Goal: Transaction & Acquisition: Obtain resource

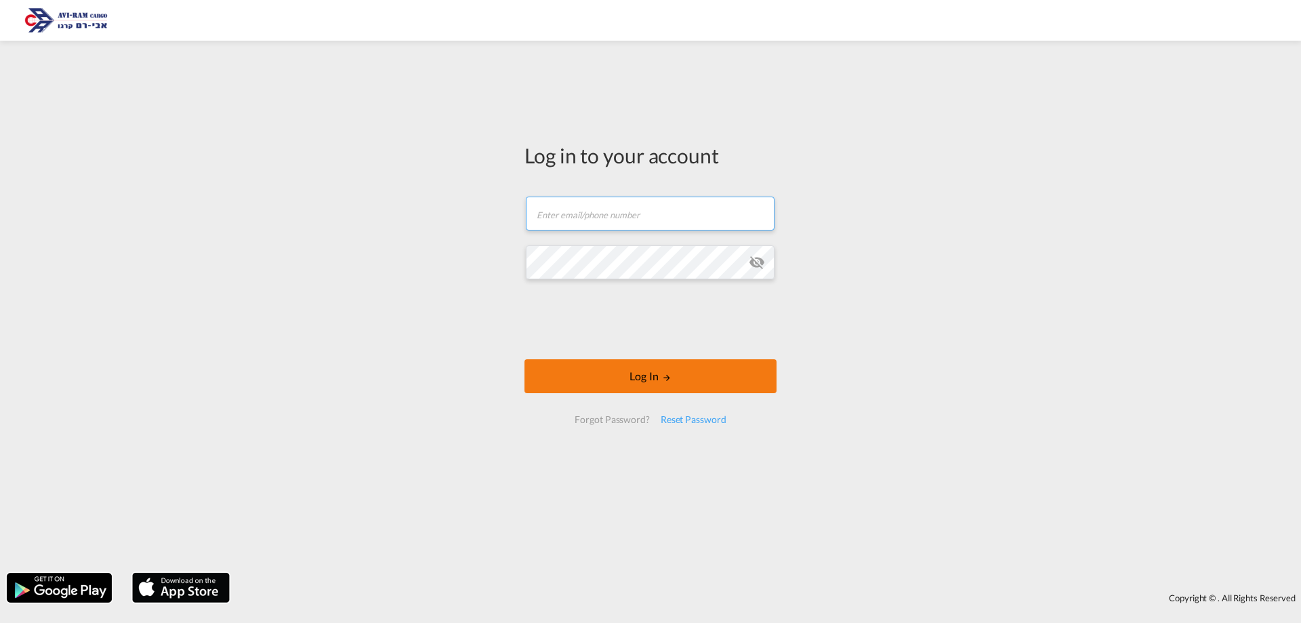
type input "[EMAIL_ADDRESS][DOMAIN_NAME]"
click at [647, 376] on button "Log In" at bounding box center [651, 376] width 252 height 34
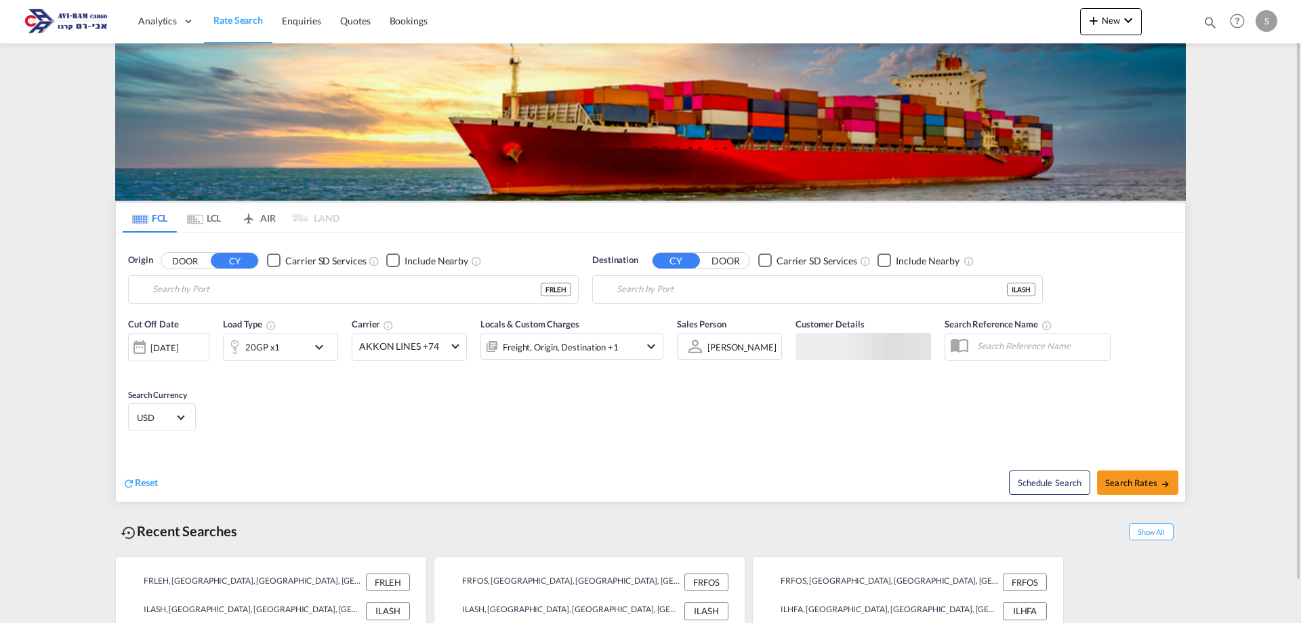
type input "[GEOGRAPHIC_DATA], [GEOGRAPHIC_DATA]"
type input "Ashdod, ILASH"
click at [204, 219] on md-tab-item "LCL" at bounding box center [204, 218] width 54 height 30
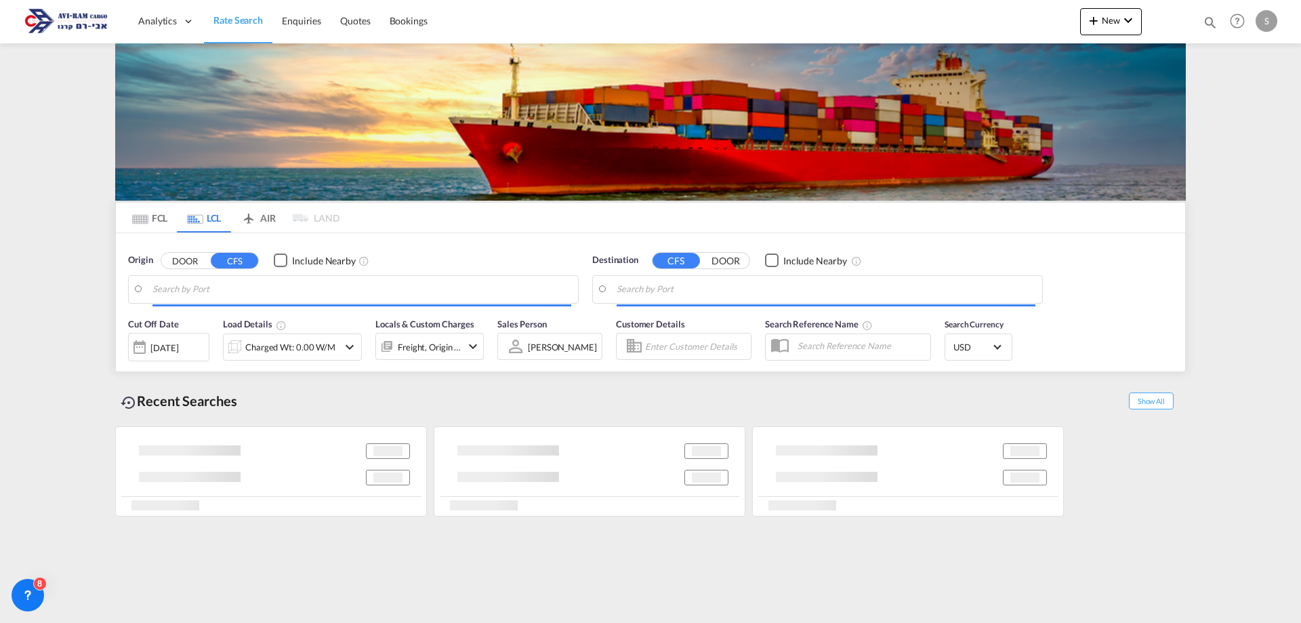
type input "[GEOGRAPHIC_DATA], ITRAN"
type input "Ashdod, ILASH"
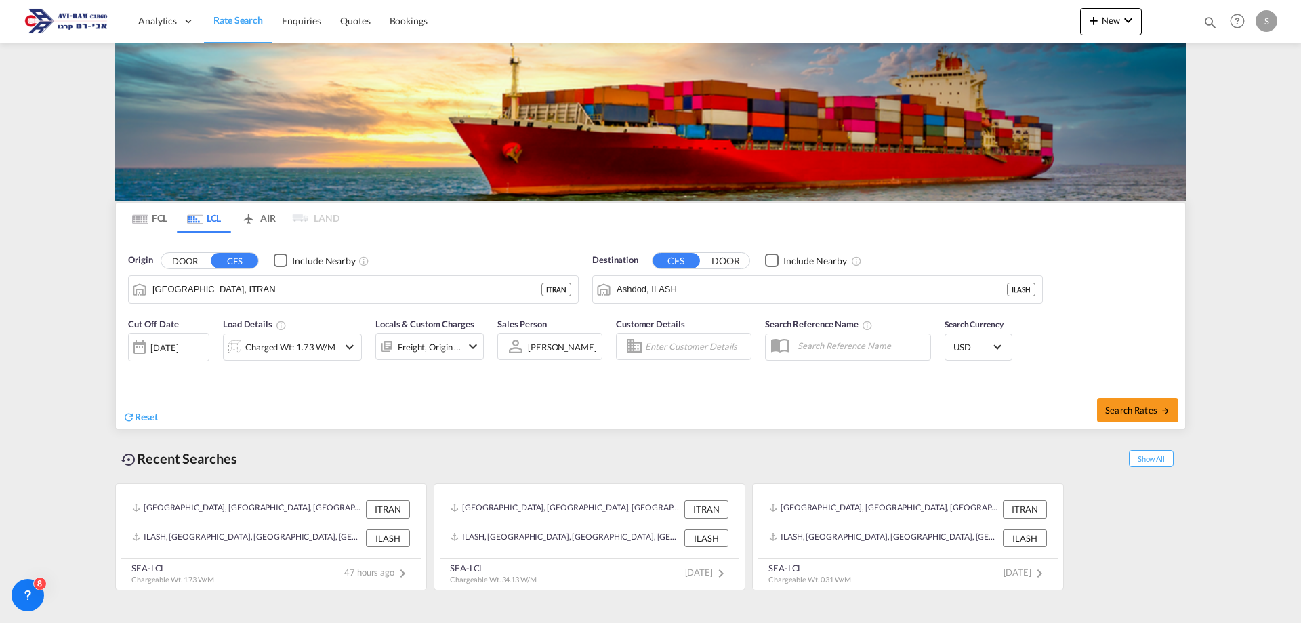
click at [154, 219] on md-tab-item "FCL" at bounding box center [150, 218] width 54 height 30
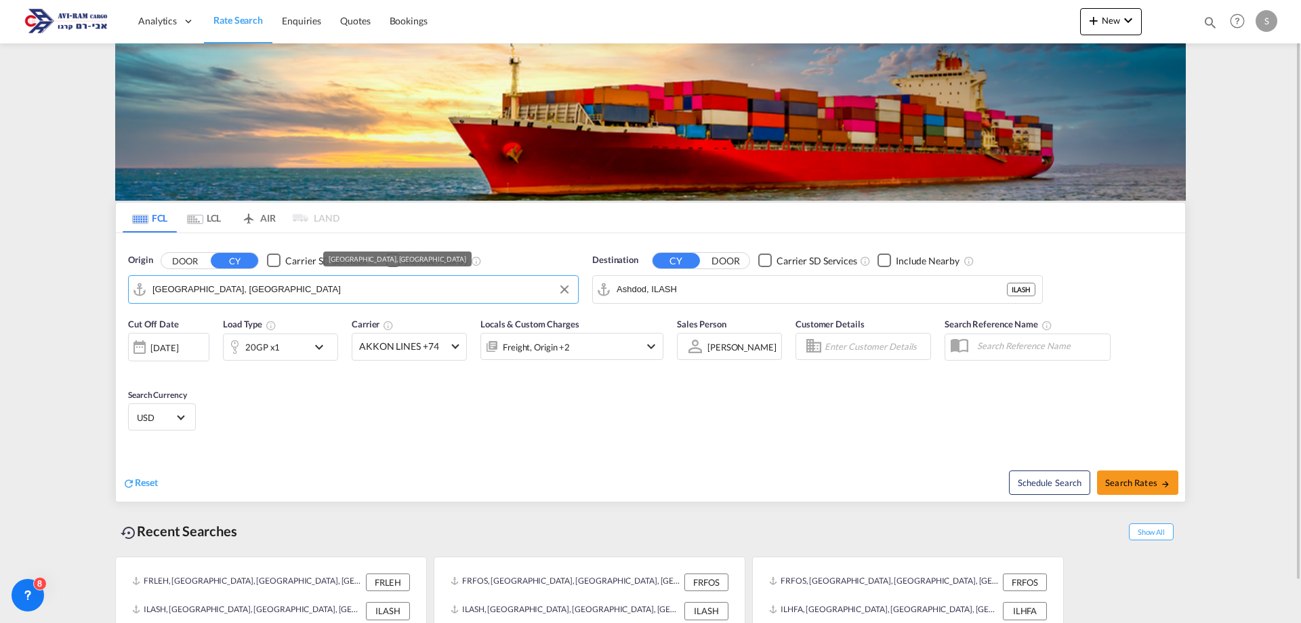
click at [164, 291] on input "[GEOGRAPHIC_DATA], [GEOGRAPHIC_DATA]" at bounding box center [361, 289] width 419 height 20
type input "ר"
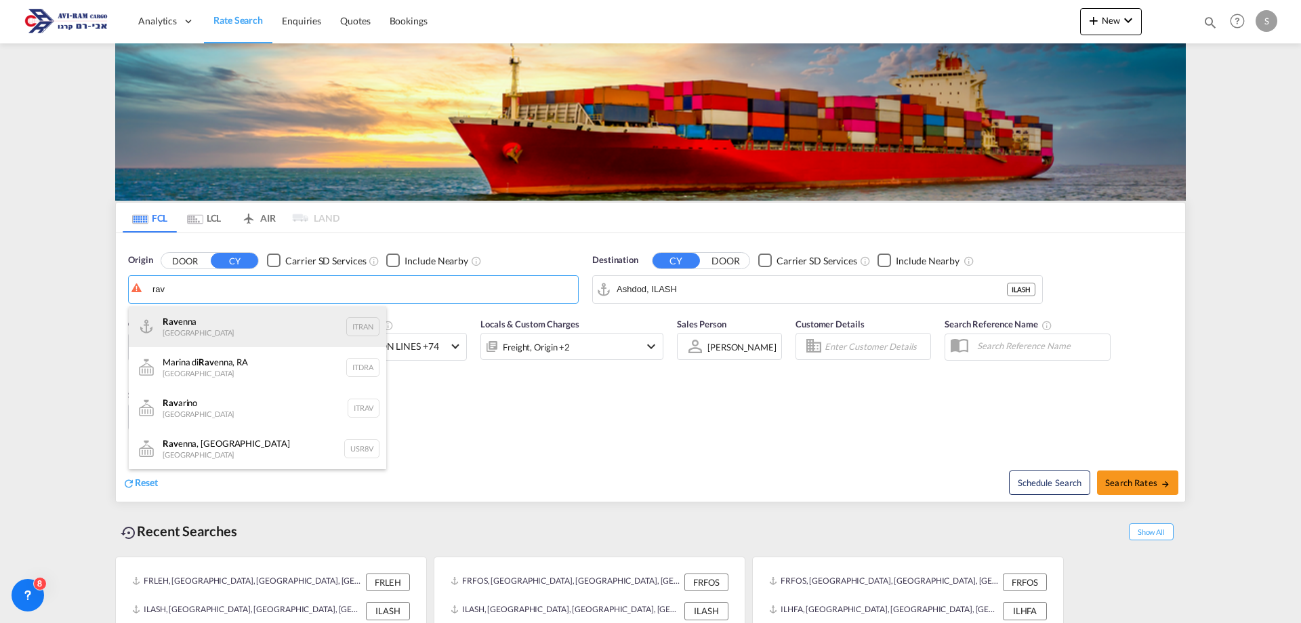
click at [173, 336] on div "Rav enna [GEOGRAPHIC_DATA] ITRAN" at bounding box center [258, 326] width 258 height 41
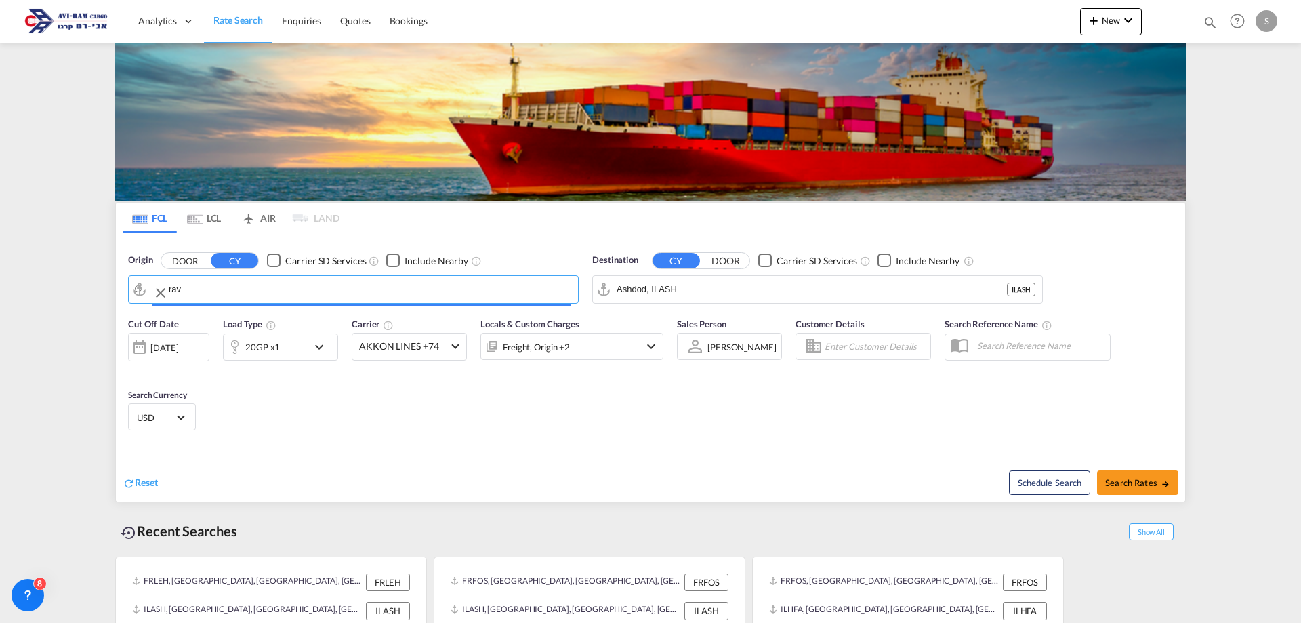
type input "[GEOGRAPHIC_DATA], ITRAN"
click at [1124, 481] on span "Search Rates" at bounding box center [1137, 482] width 65 height 11
type input "ITRAN to ILASH / [DATE]"
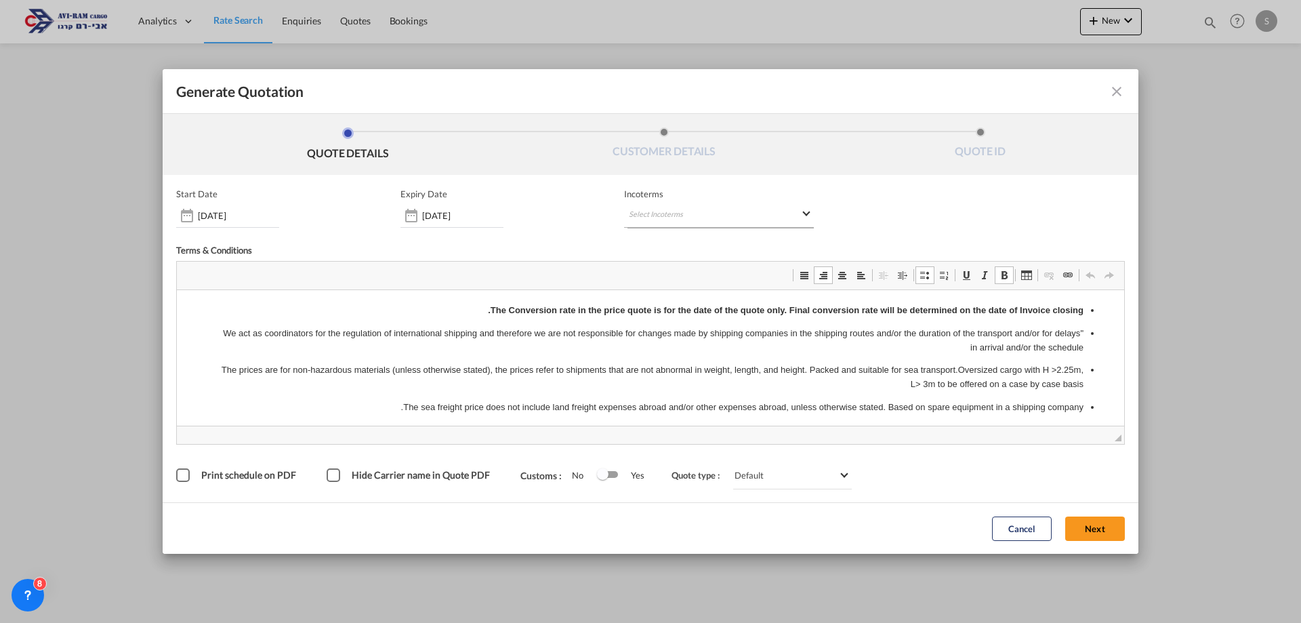
click at [637, 217] on md-select "Select Incoterms DAP - import Delivered at Place DAP - export Delivered at Plac…" at bounding box center [719, 215] width 190 height 24
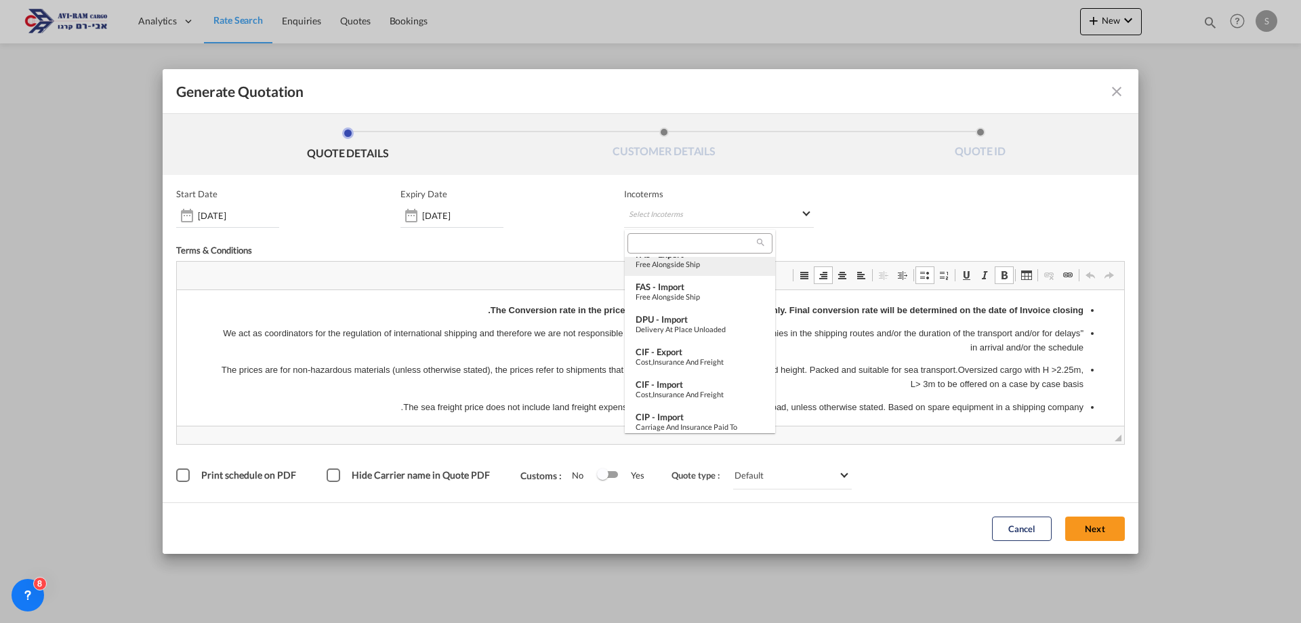
scroll to position [407, 0]
click at [678, 388] on div "Ex Works" at bounding box center [700, 391] width 129 height 9
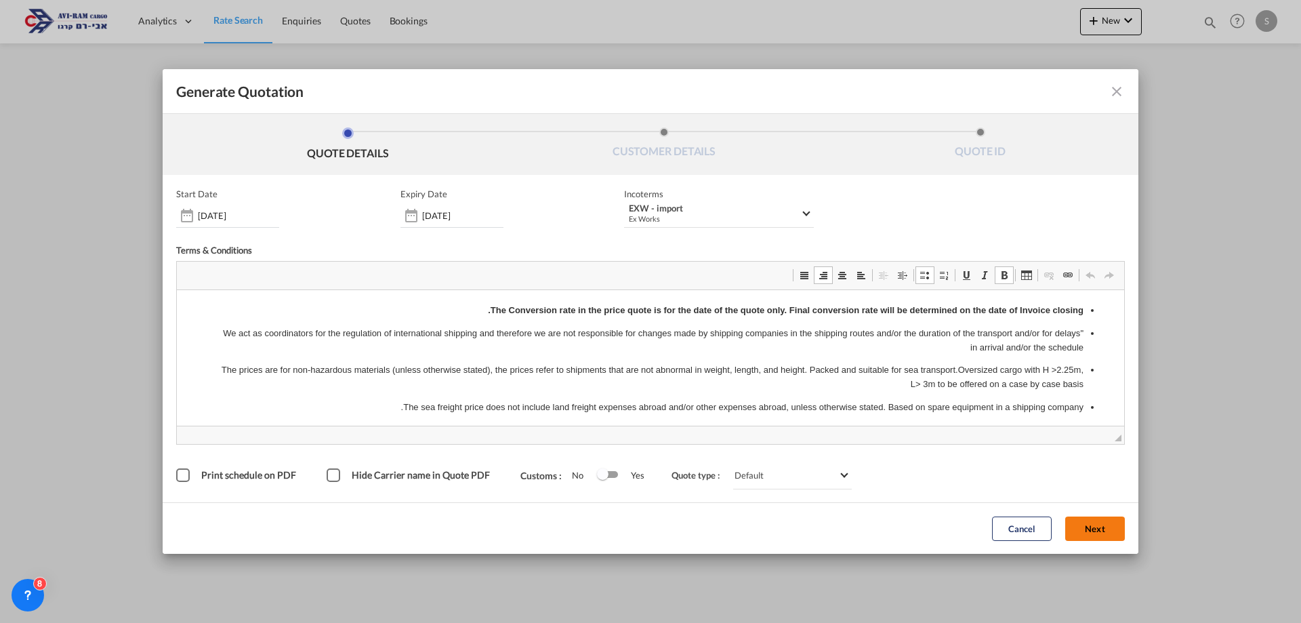
click at [1089, 527] on button "Next" at bounding box center [1095, 528] width 60 height 24
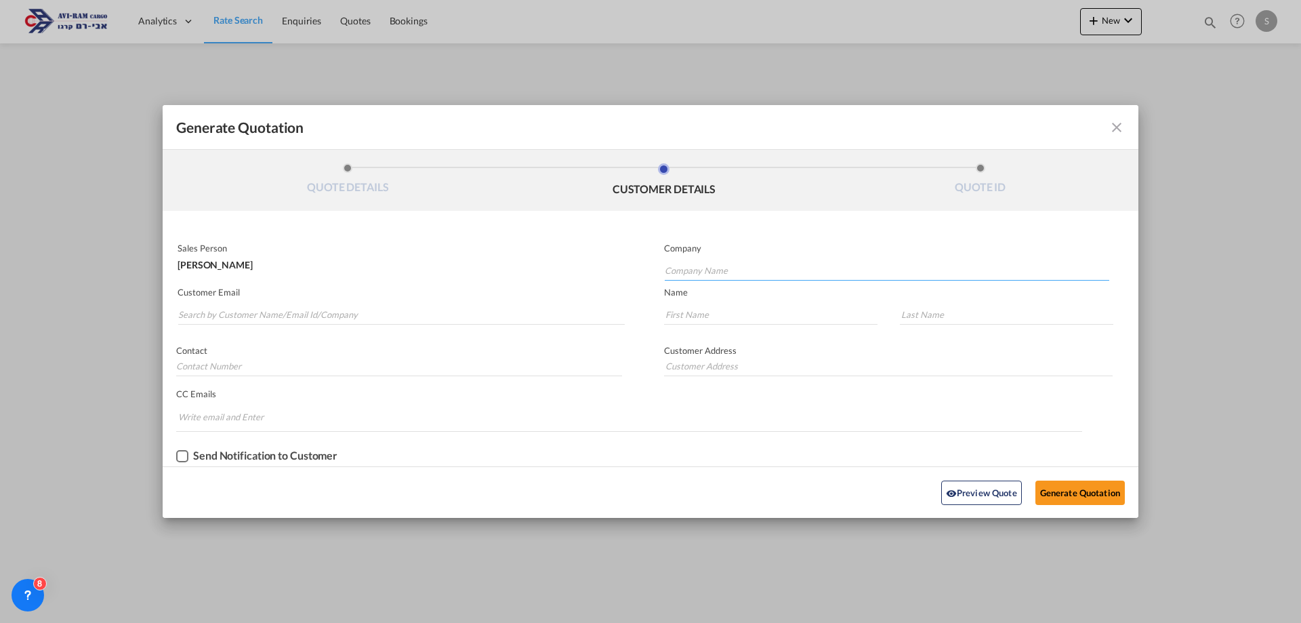
click at [682, 273] on input "Company Name" at bounding box center [887, 270] width 445 height 20
click at [712, 293] on div "GABA I" at bounding box center [886, 294] width 445 height 27
type input "GABAI"
type input "."
click at [672, 314] on input "Generate QuotationQUOTE ..." at bounding box center [770, 314] width 213 height 20
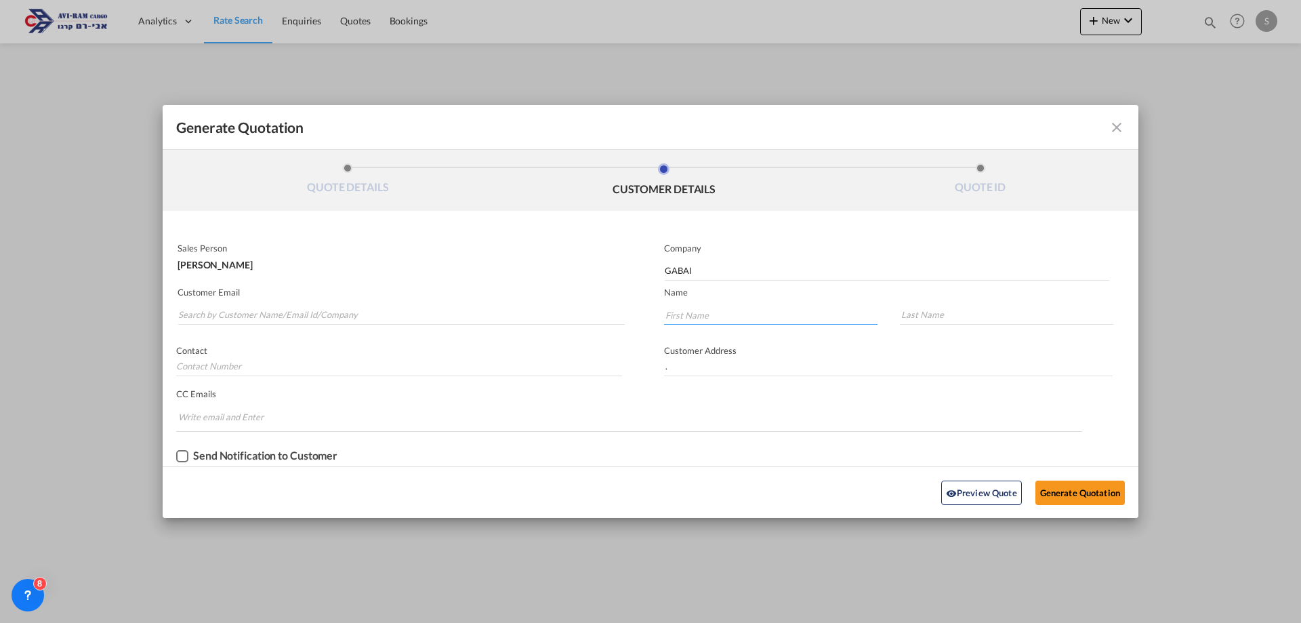
type input "MOTI"
click at [191, 306] on input "Search by Customer Name/Email Id/Company" at bounding box center [401, 314] width 447 height 20
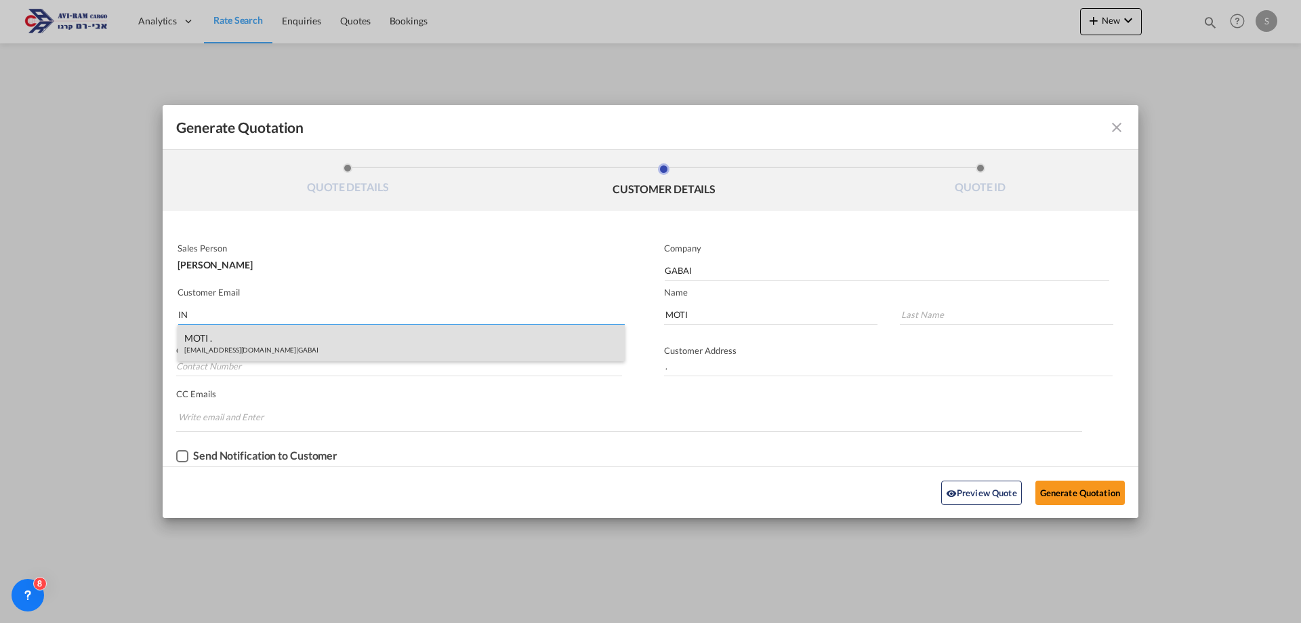
type input "INF"
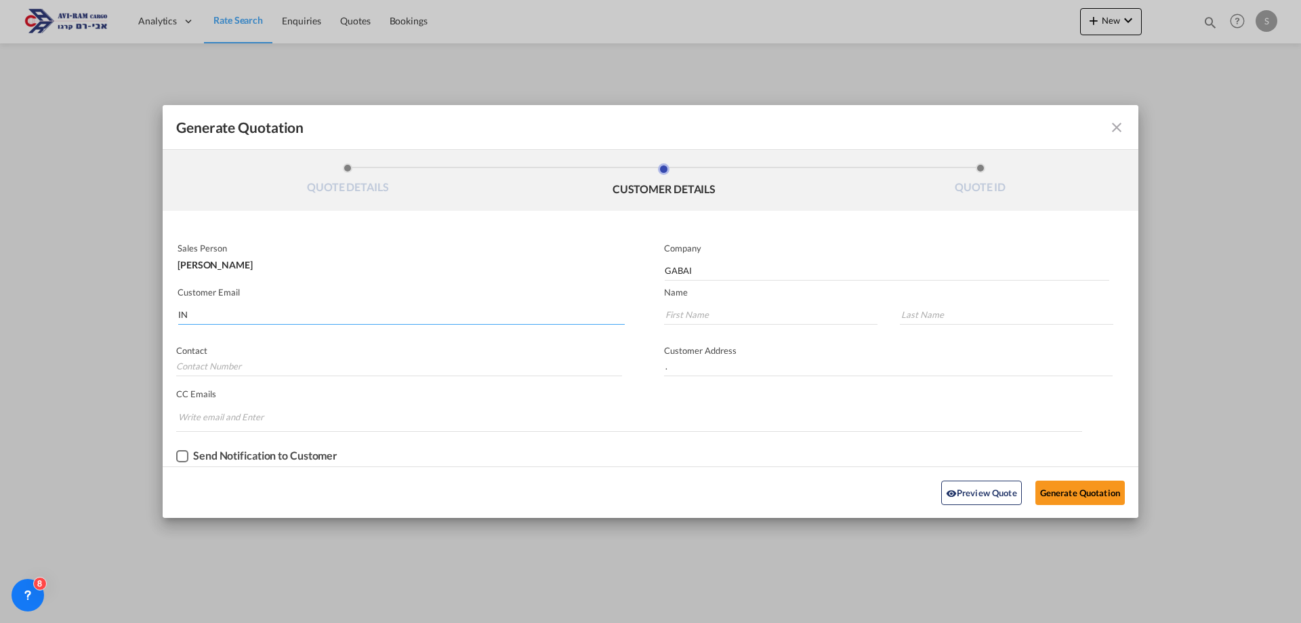
type input "I"
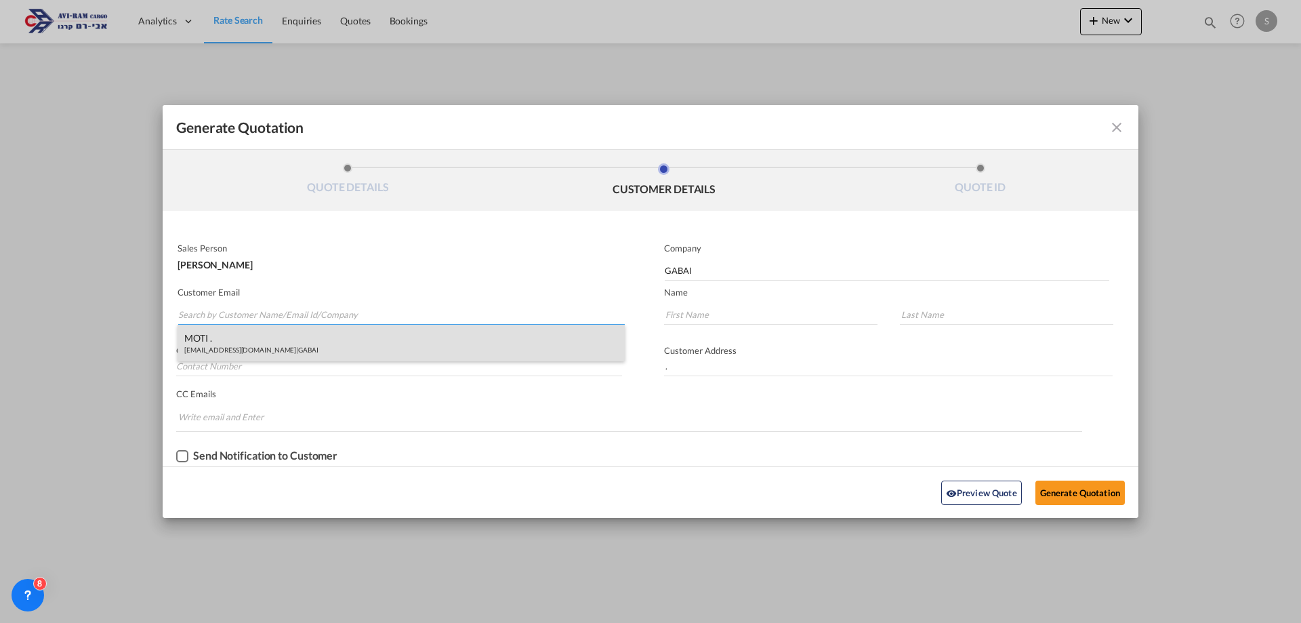
click at [213, 343] on div "MOTI . [EMAIL_ADDRESS][DOMAIN_NAME] | GABAI" at bounding box center [401, 343] width 447 height 37
type input "[EMAIL_ADDRESS][DOMAIN_NAME]"
type input "MOTI"
type input "."
type input ".MOTI"
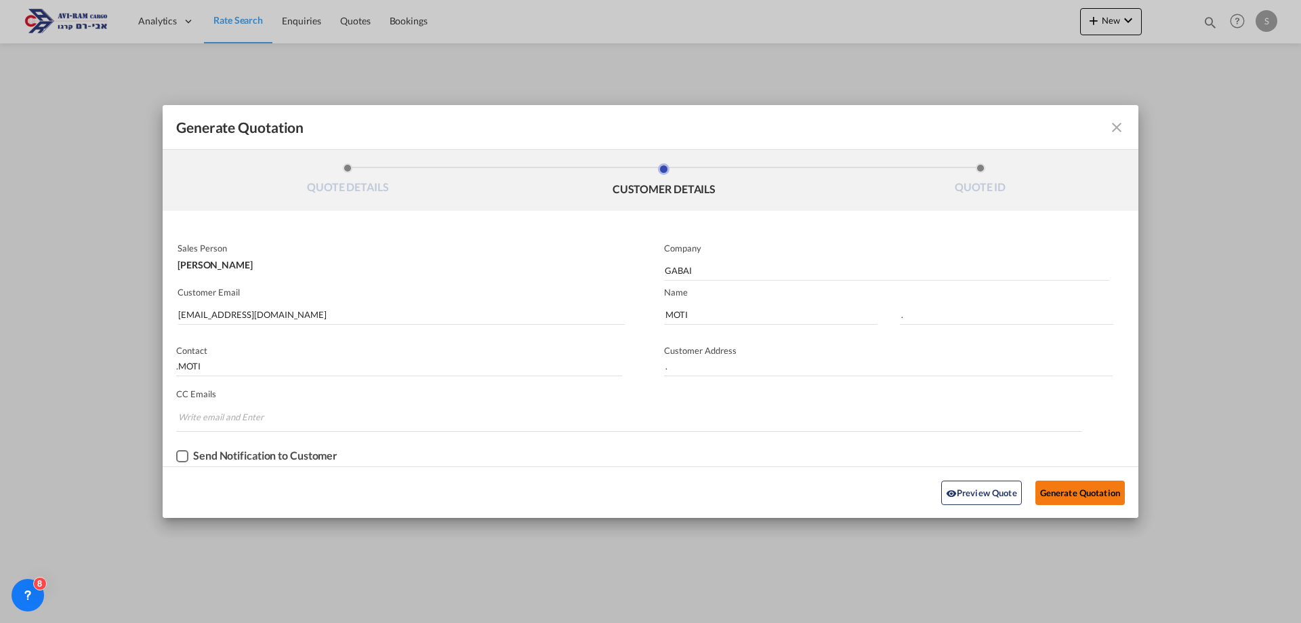
click at [1061, 495] on button "Generate Quotation" at bounding box center [1080, 493] width 89 height 24
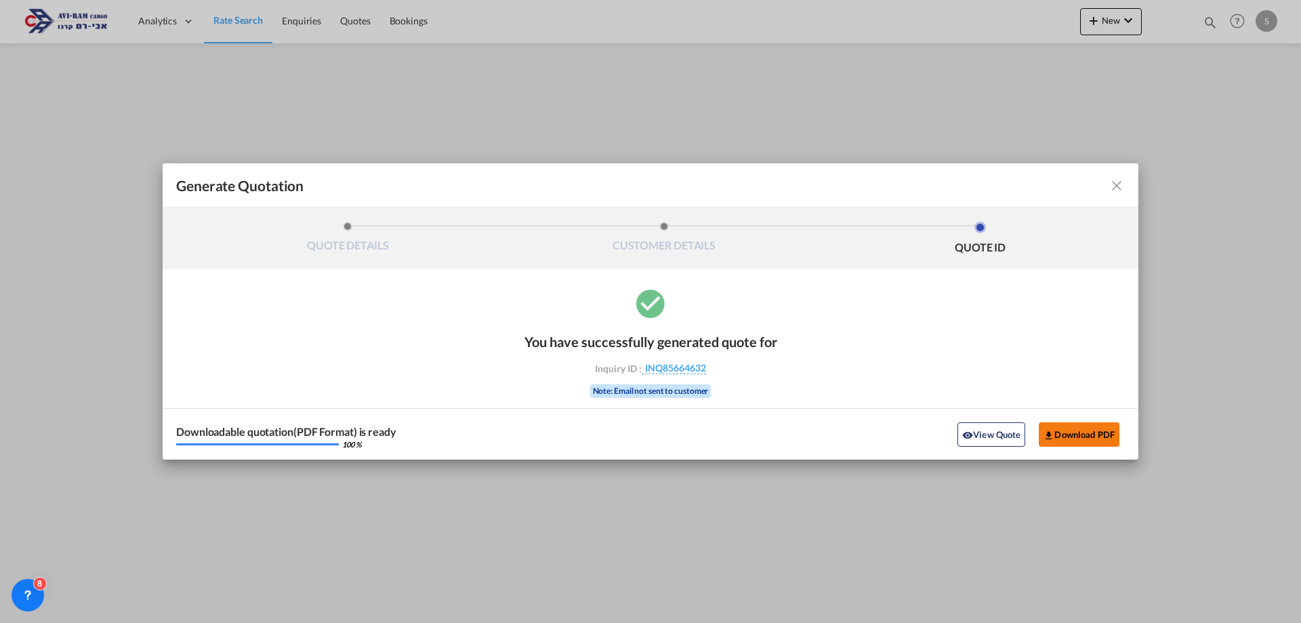
click at [1076, 440] on button "Download PDF" at bounding box center [1079, 434] width 81 height 24
